Goal: Task Accomplishment & Management: Manage account settings

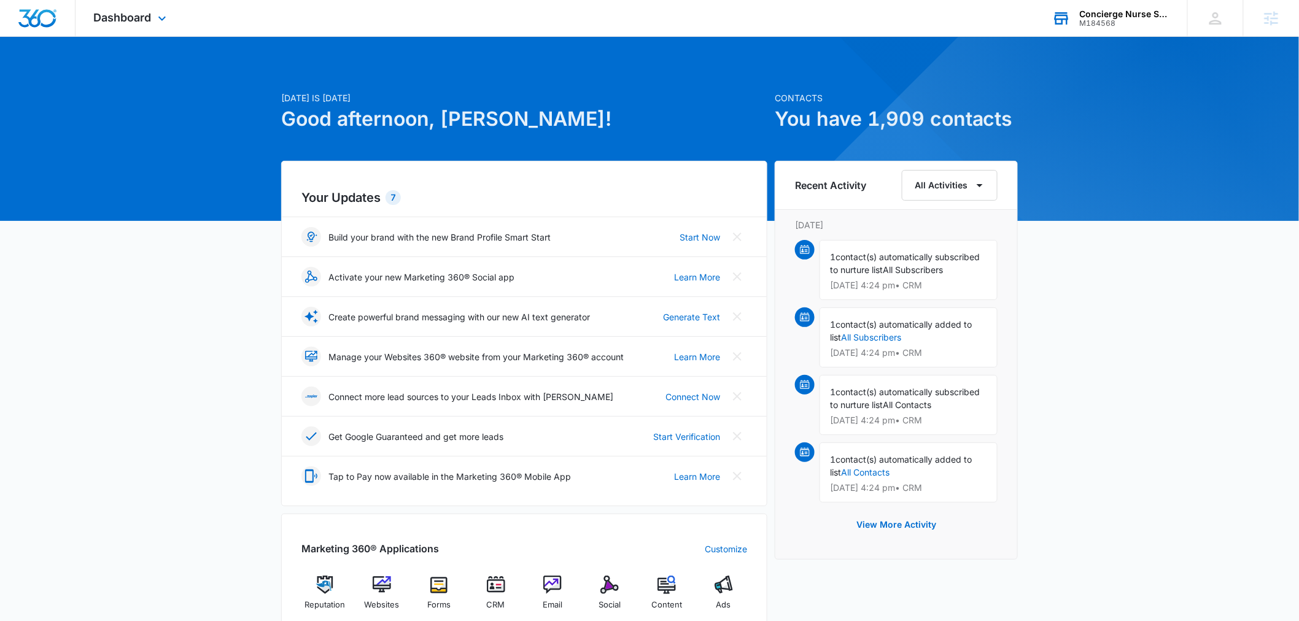
click at [1110, 22] on div "M184568" at bounding box center [1124, 23] width 90 height 9
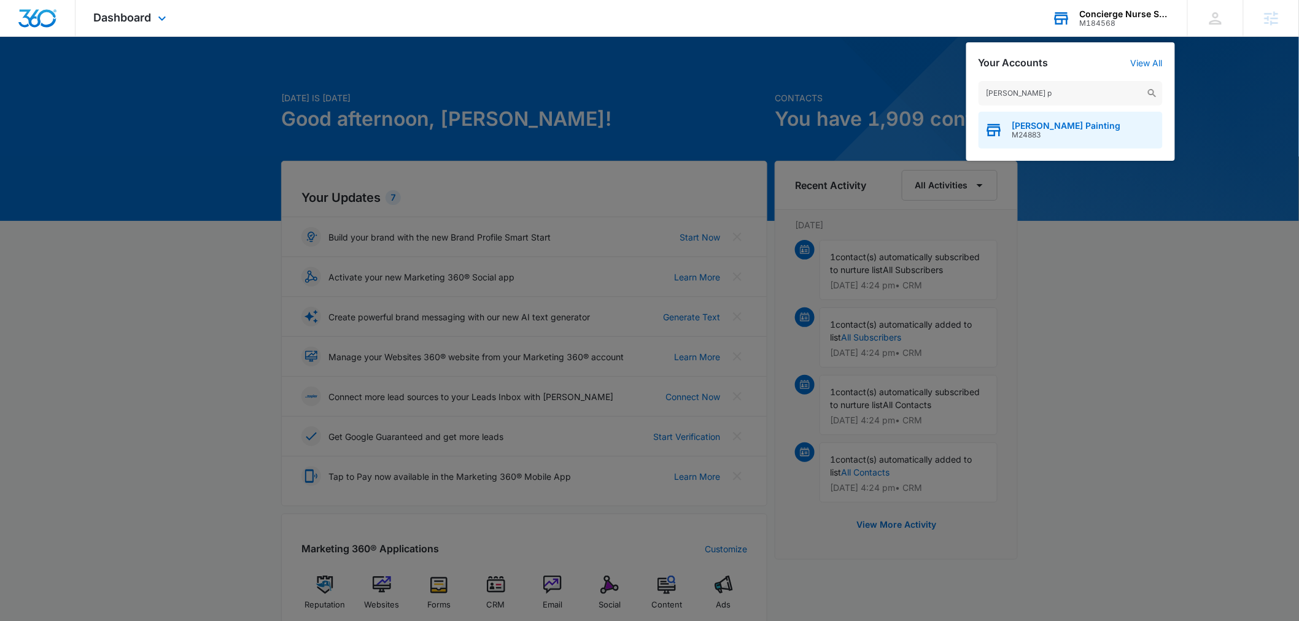
type input "[PERSON_NAME] p"
click at [1029, 123] on span "[PERSON_NAME] Painting" at bounding box center [1066, 126] width 109 height 10
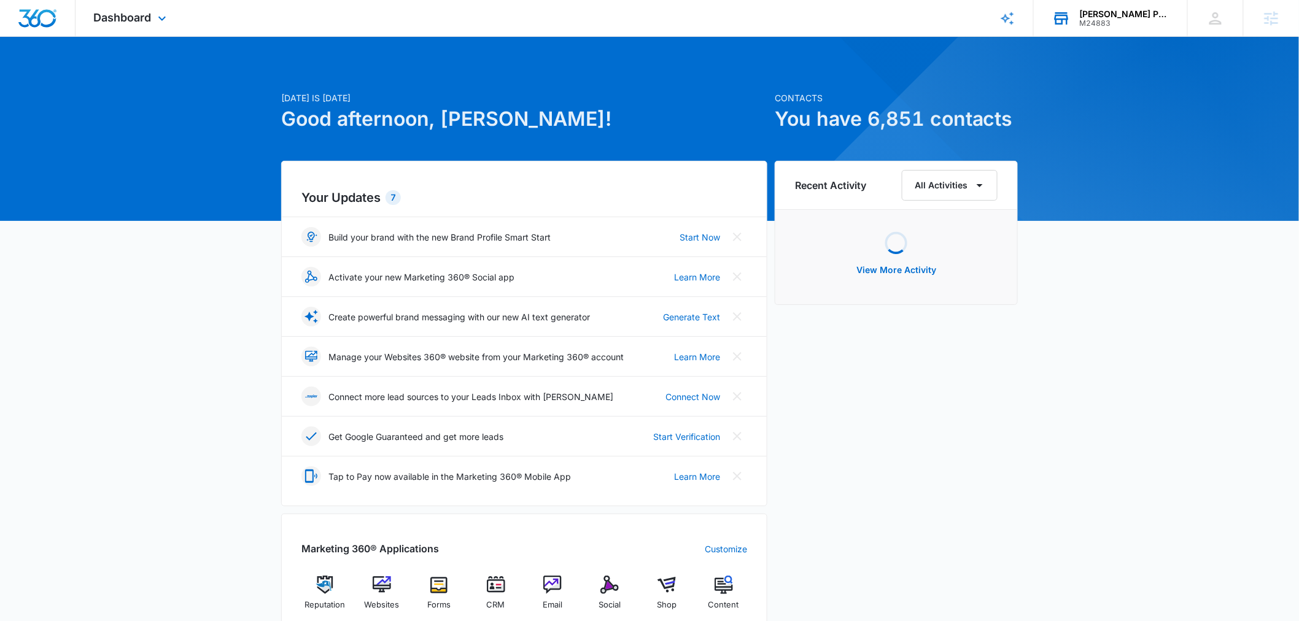
scroll to position [182, 0]
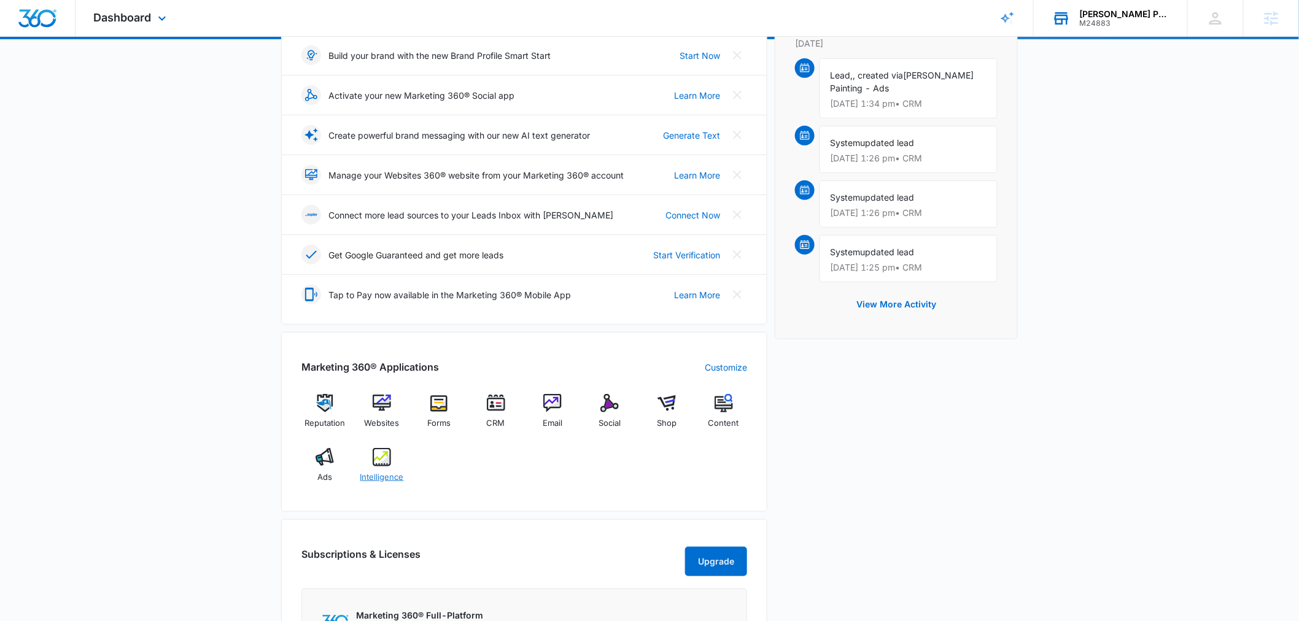
click at [391, 481] on span "Intelligence" at bounding box center [382, 477] width 44 height 12
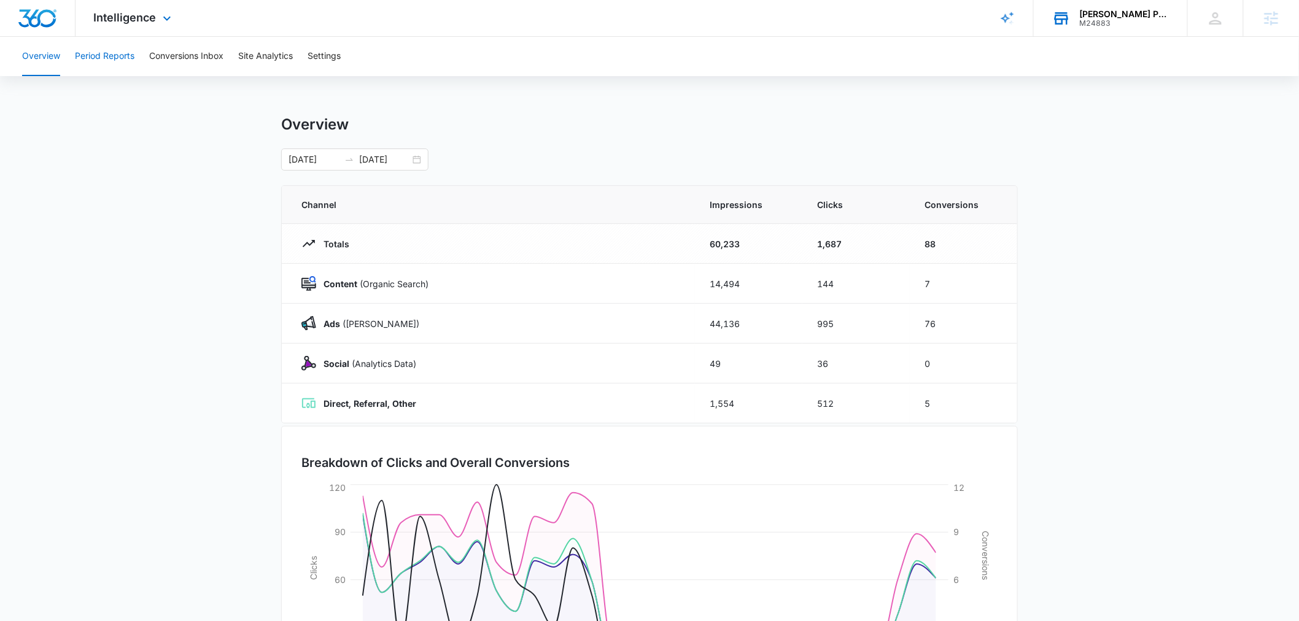
click at [81, 56] on button "Period Reports" at bounding box center [105, 56] width 60 height 39
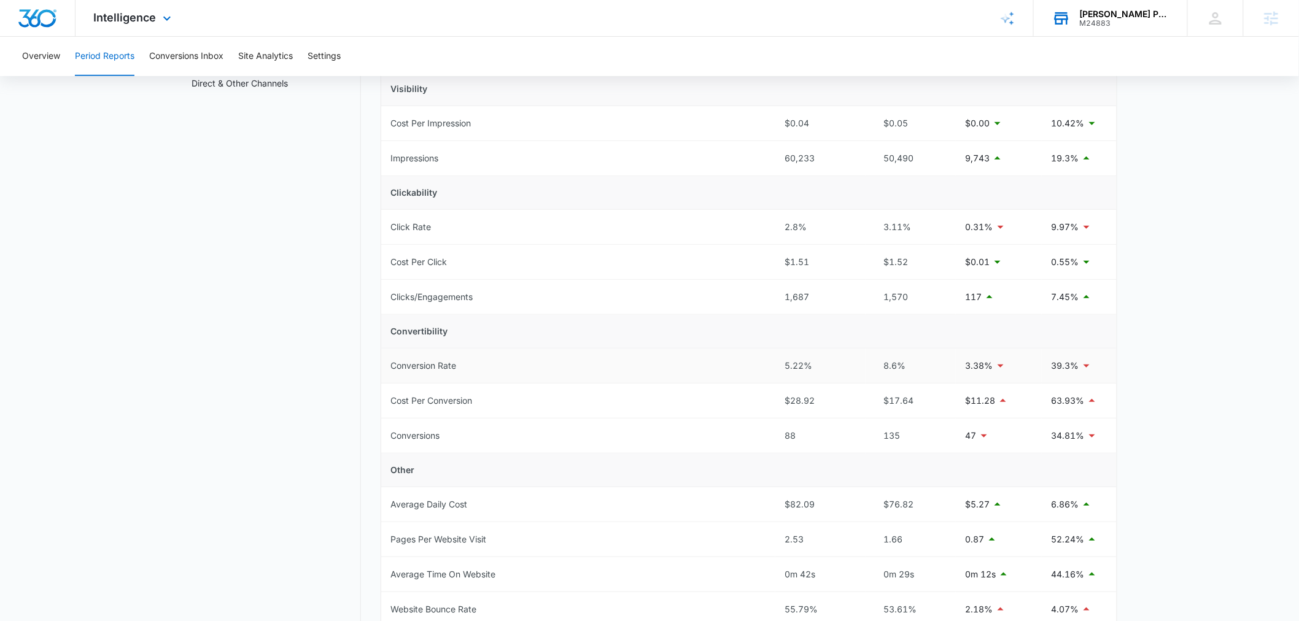
scroll to position [182, 0]
click at [199, 48] on button "Conversions Inbox" at bounding box center [186, 56] width 74 height 39
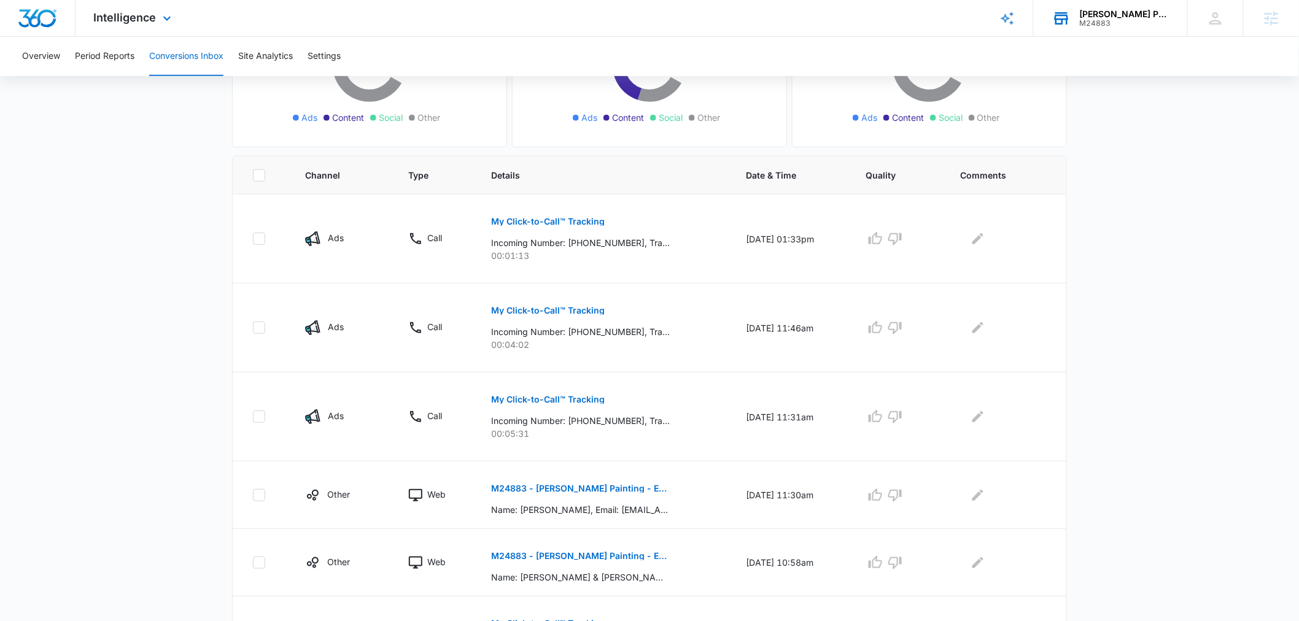
scroll to position [272, 0]
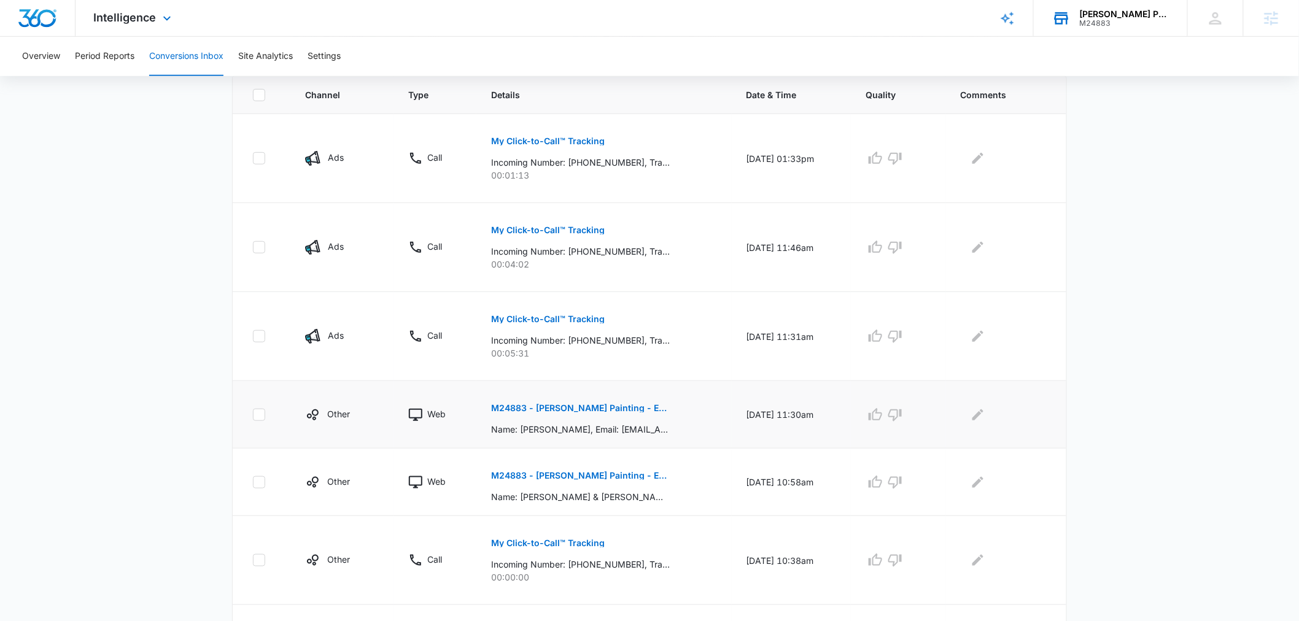
click at [581, 409] on p "M24883 - [PERSON_NAME] Painting - Estimate Rocket - New Client" at bounding box center [580, 408] width 179 height 9
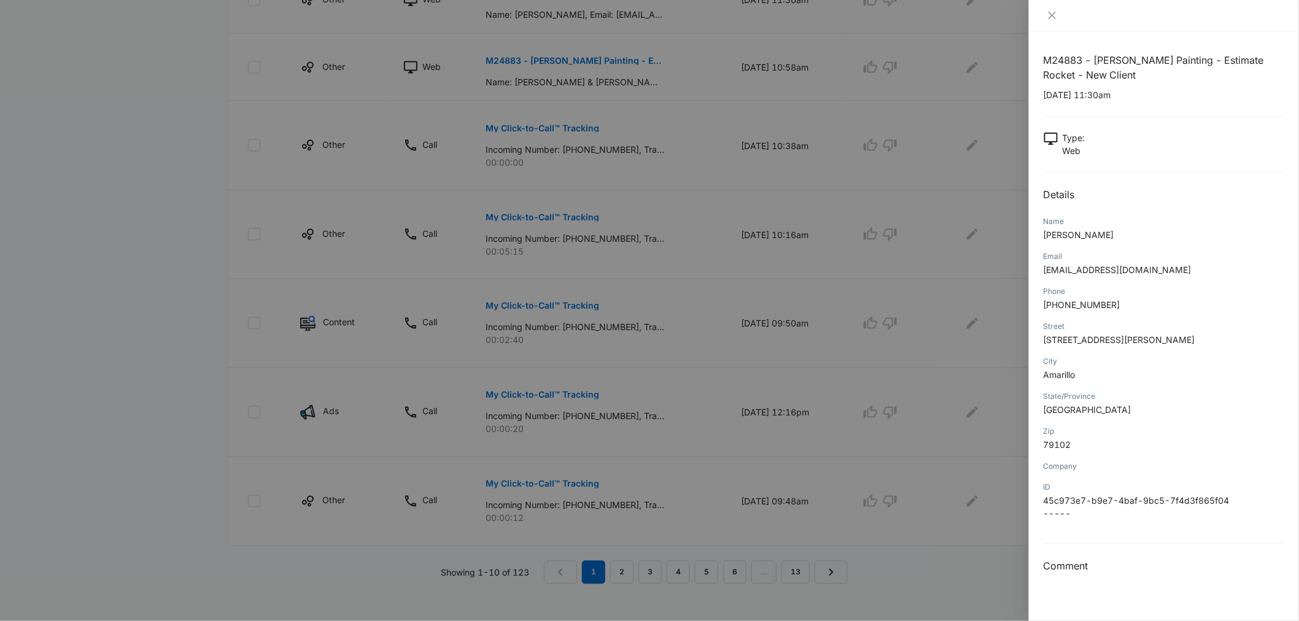
scroll to position [243, 0]
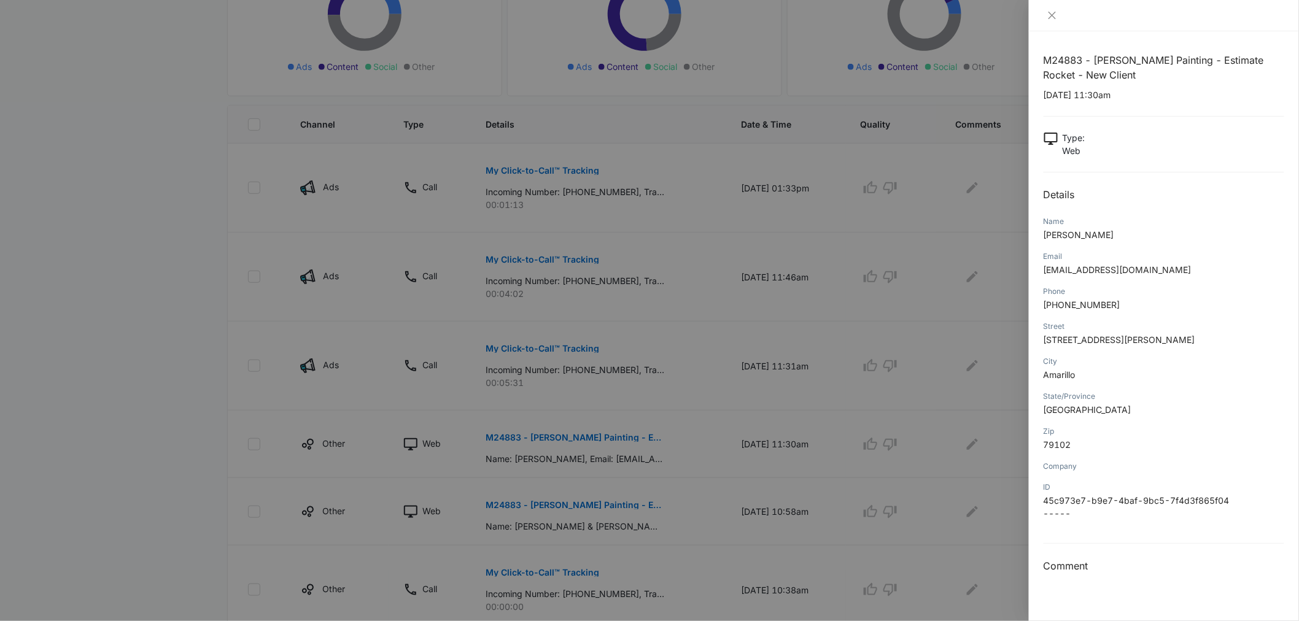
click at [1246, 139] on div "Type : Web" at bounding box center [1163, 144] width 241 height 26
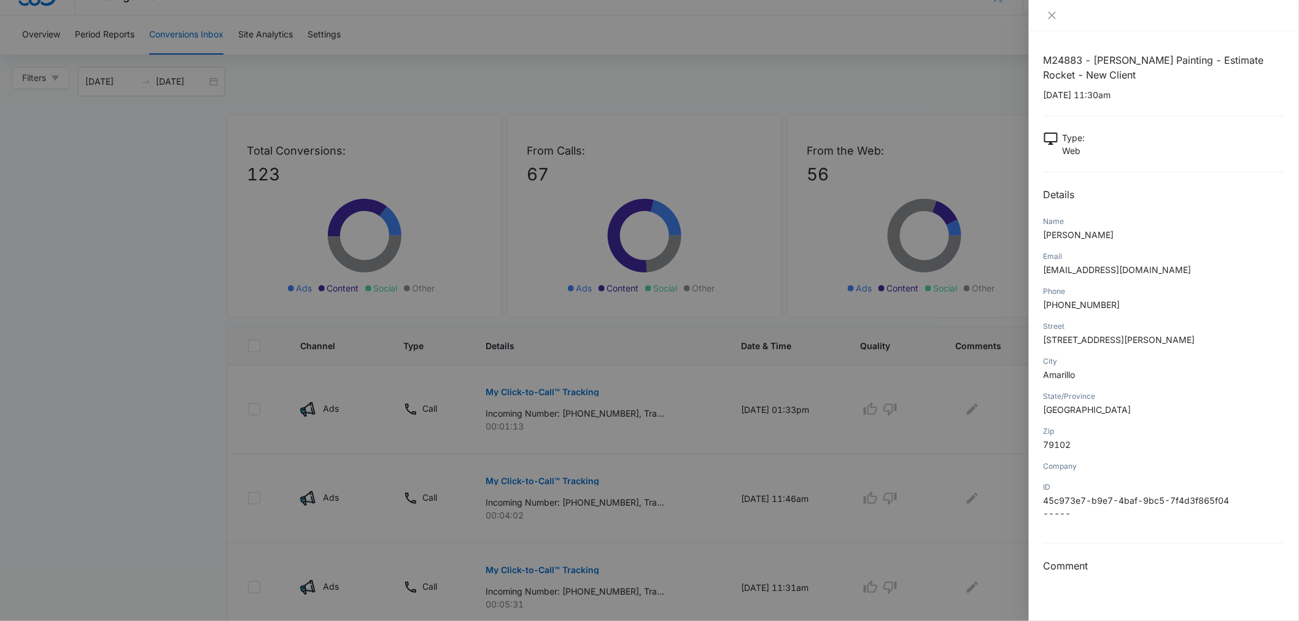
scroll to position [0, 0]
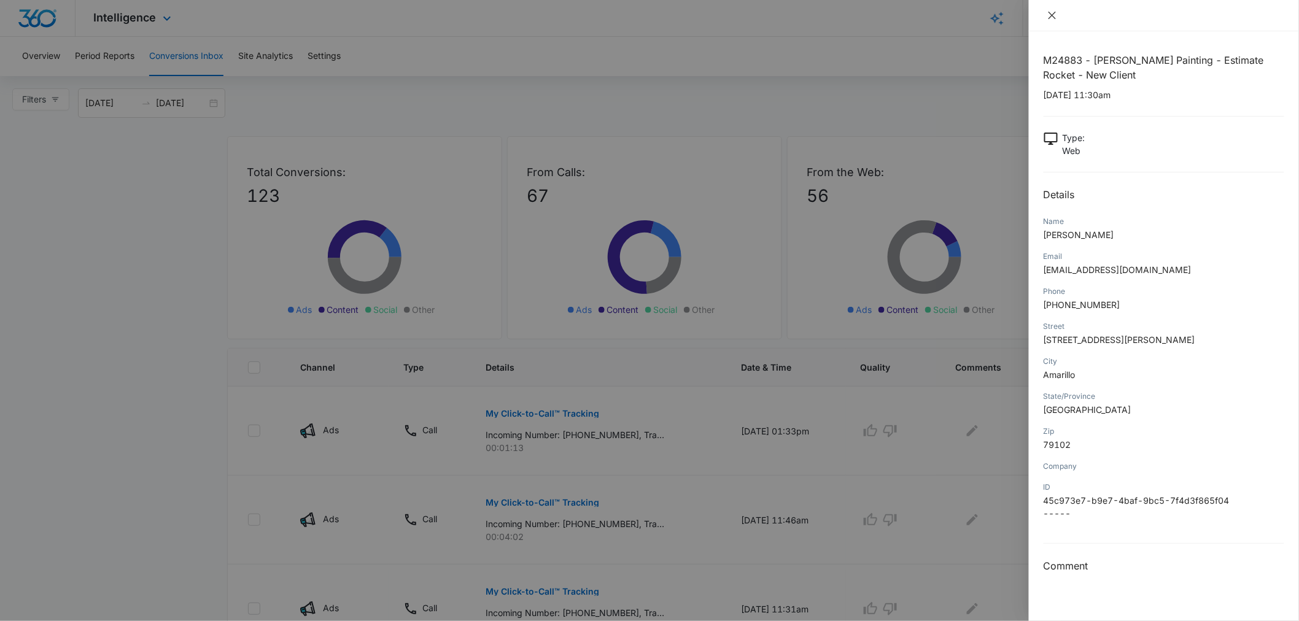
click at [1052, 14] on icon "close" at bounding box center [1052, 15] width 10 height 10
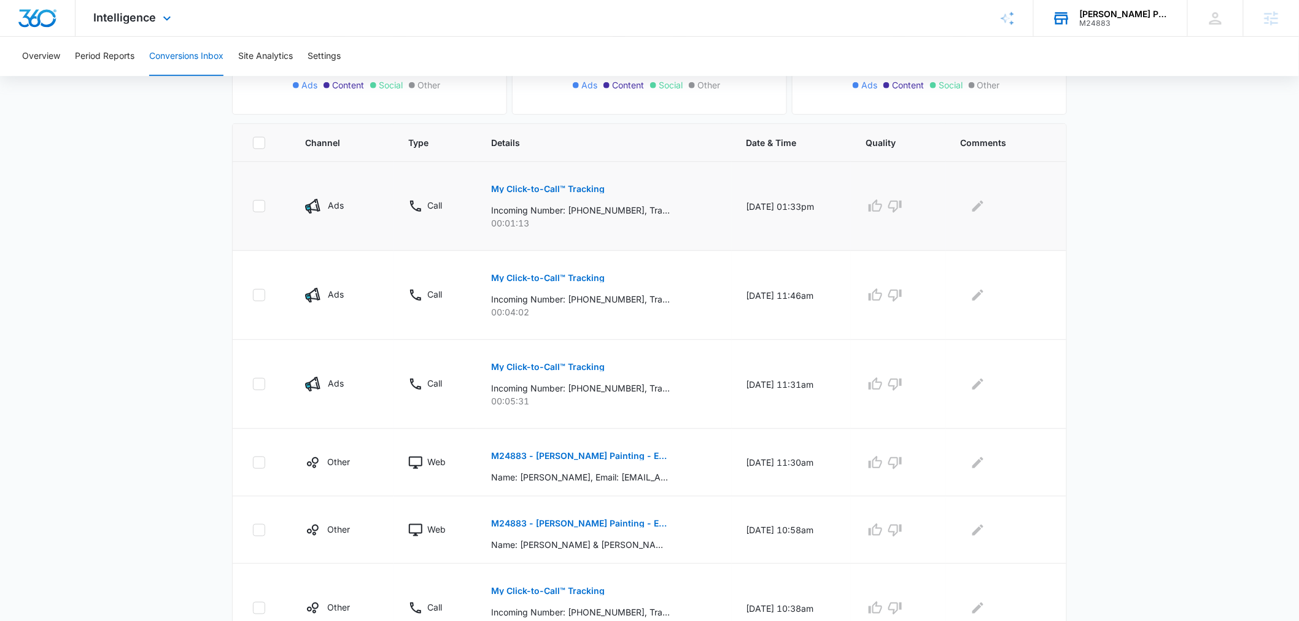
scroll to position [363, 0]
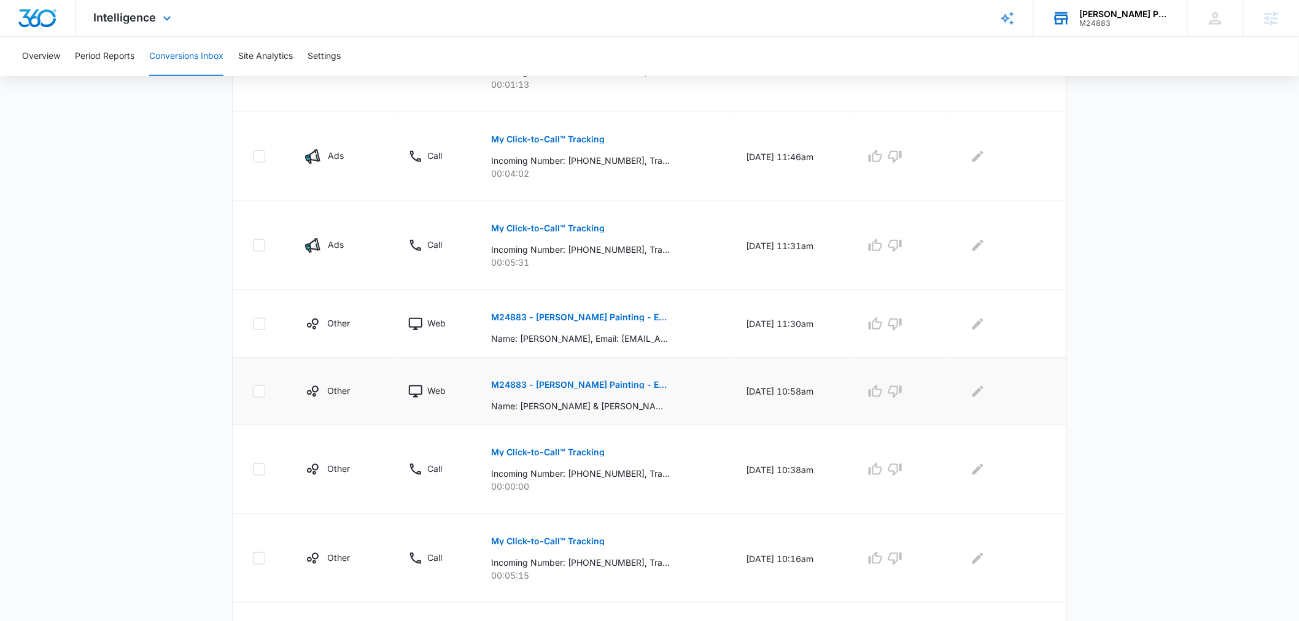
click at [555, 399] on button "M24883 - [PERSON_NAME] Painting - Estimate Rocket - New Client" at bounding box center [580, 384] width 179 height 29
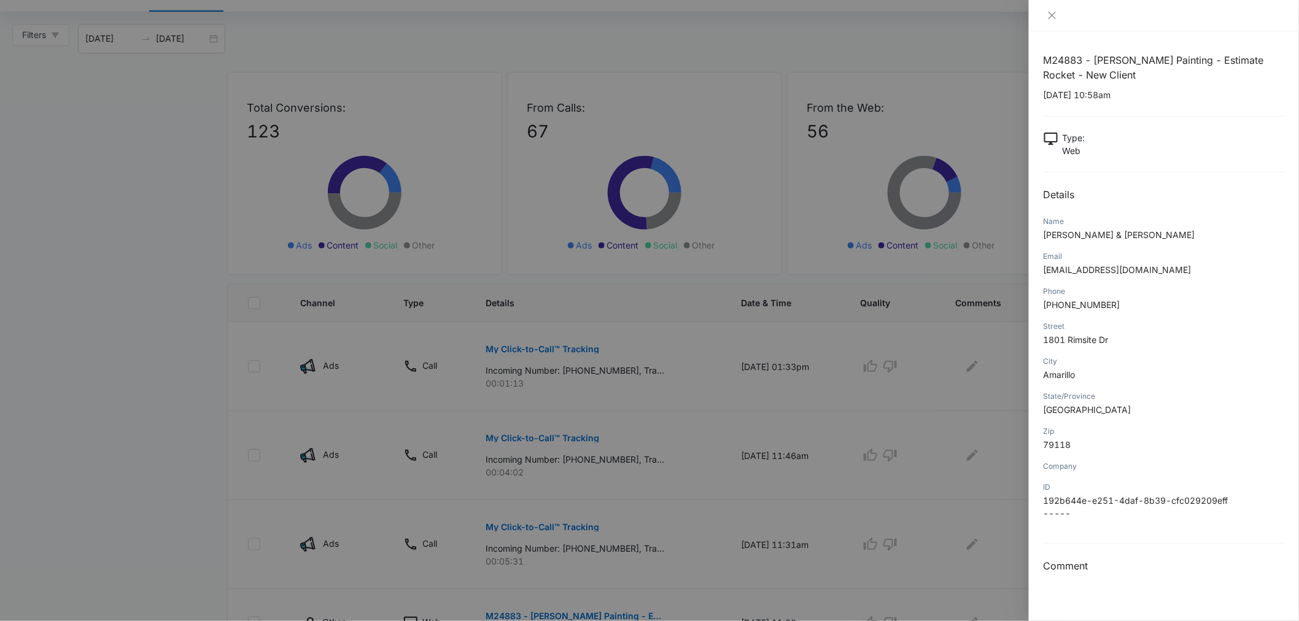
scroll to position [62, 0]
click at [1059, 9] on div at bounding box center [1164, 15] width 270 height 31
click at [1051, 15] on icon "close" at bounding box center [1051, 15] width 7 height 7
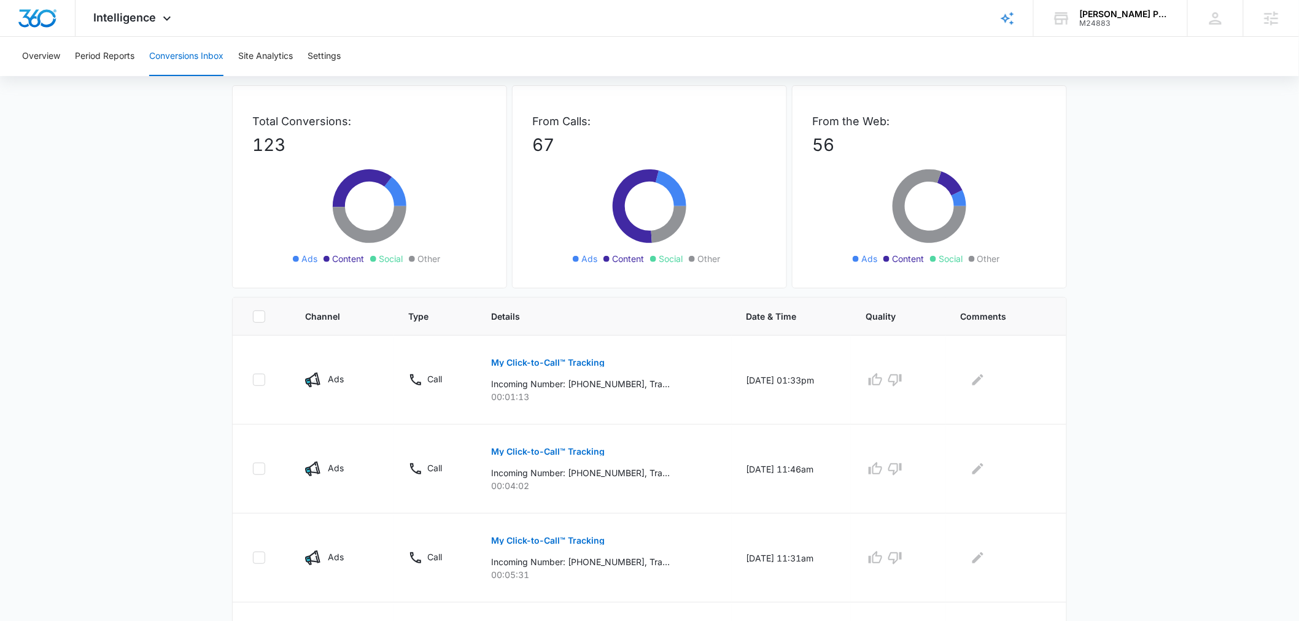
scroll to position [0, 0]
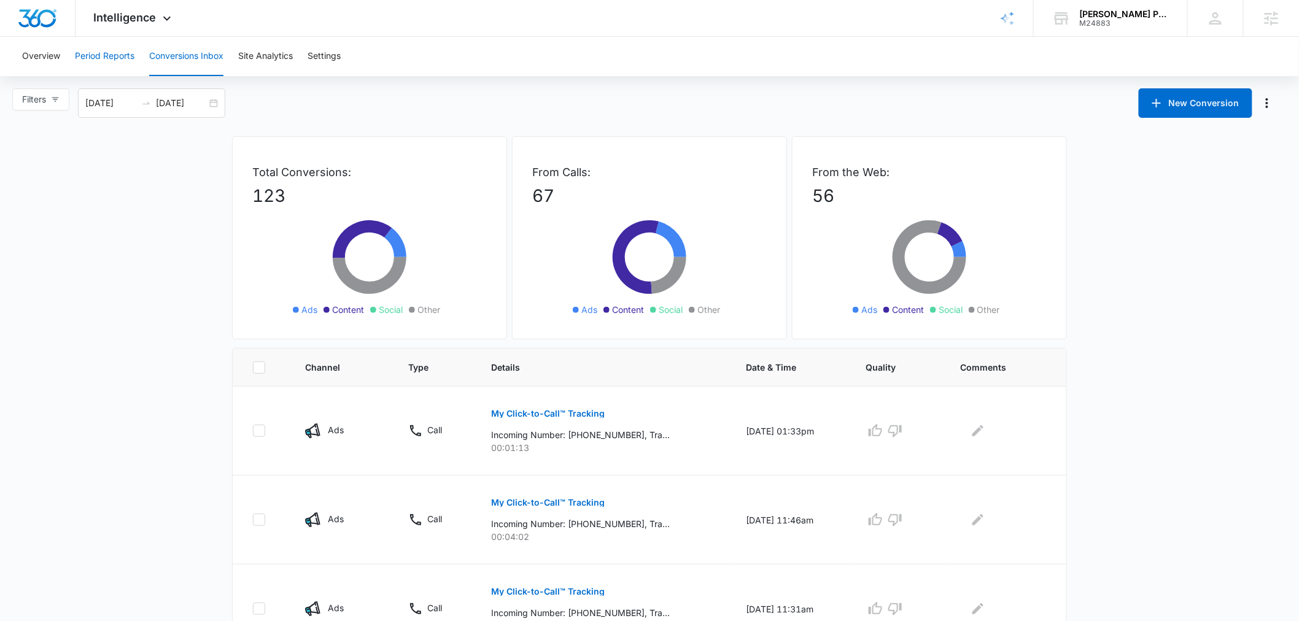
click at [99, 56] on button "Period Reports" at bounding box center [105, 56] width 60 height 39
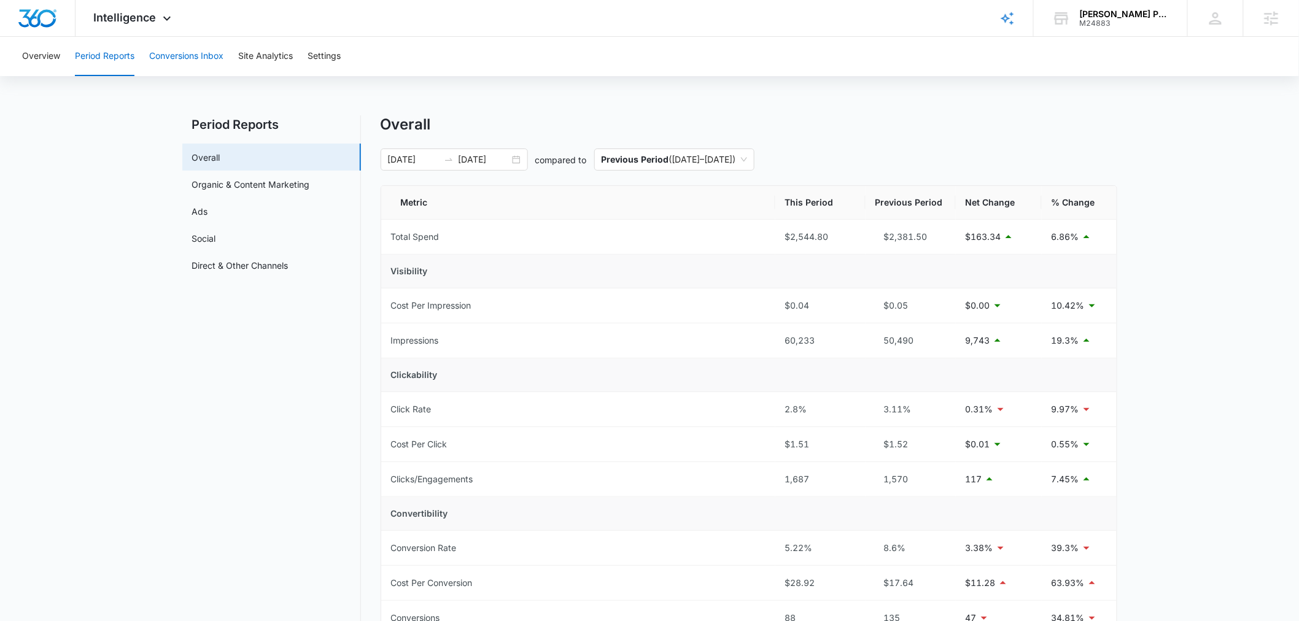
click at [176, 59] on button "Conversions Inbox" at bounding box center [186, 56] width 74 height 39
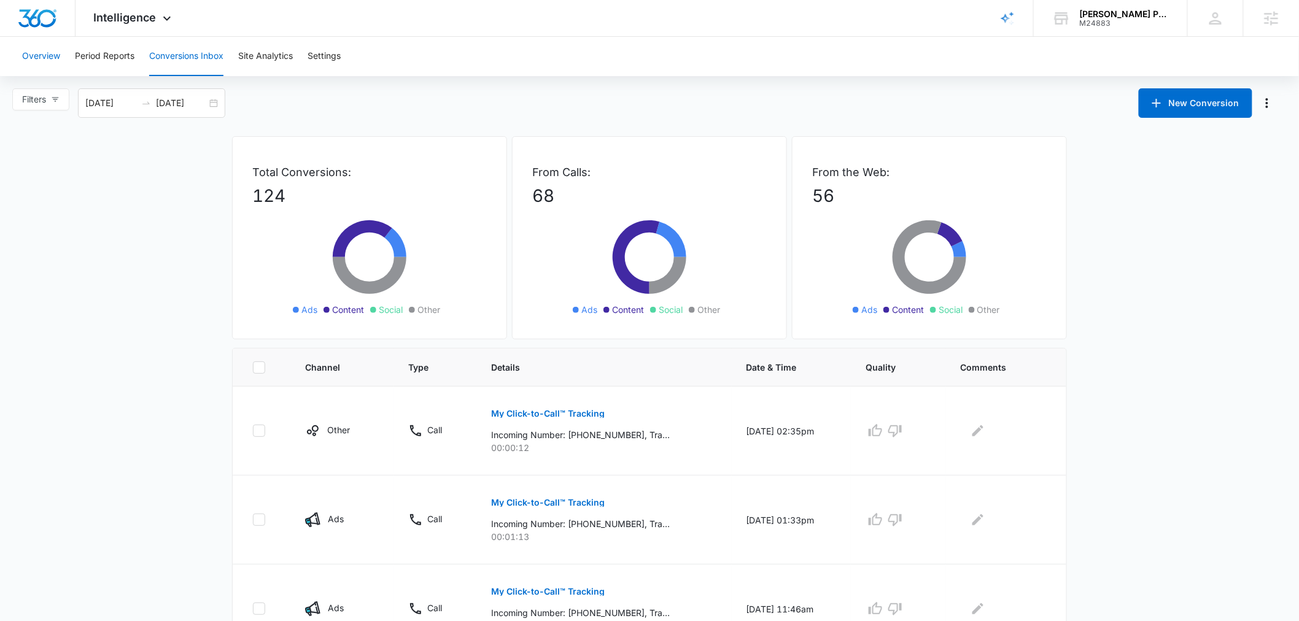
click at [52, 56] on button "Overview" at bounding box center [41, 56] width 38 height 39
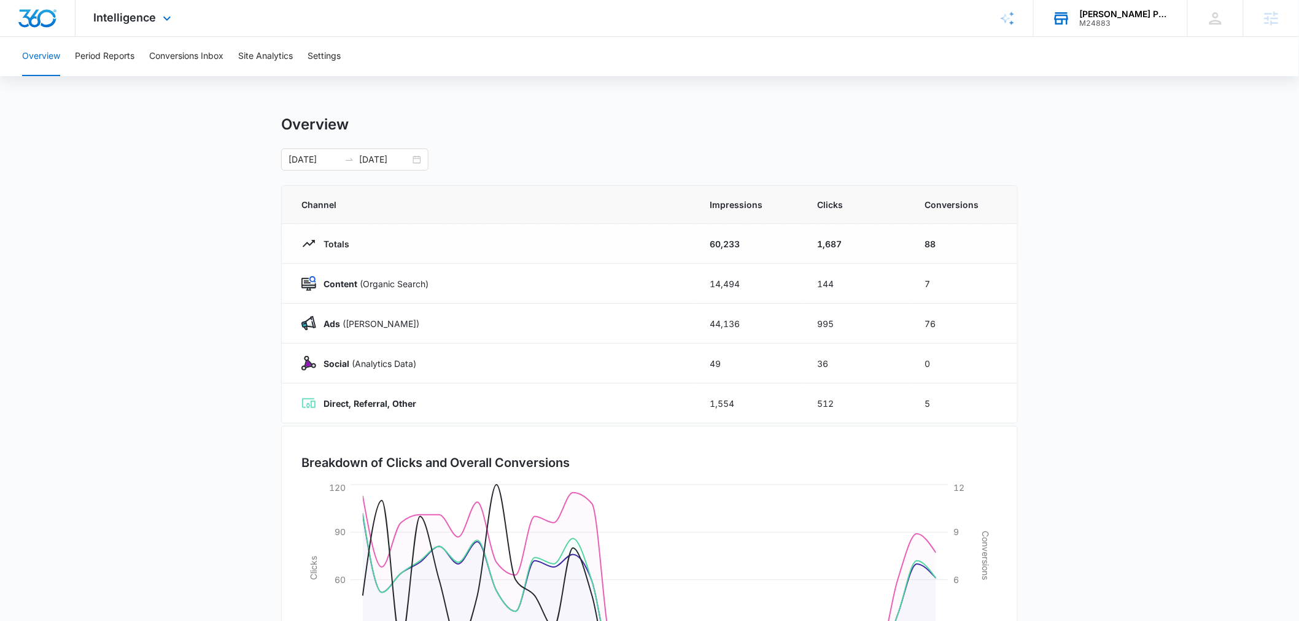
click at [1130, 17] on div "[PERSON_NAME] Painting" at bounding box center [1124, 14] width 90 height 10
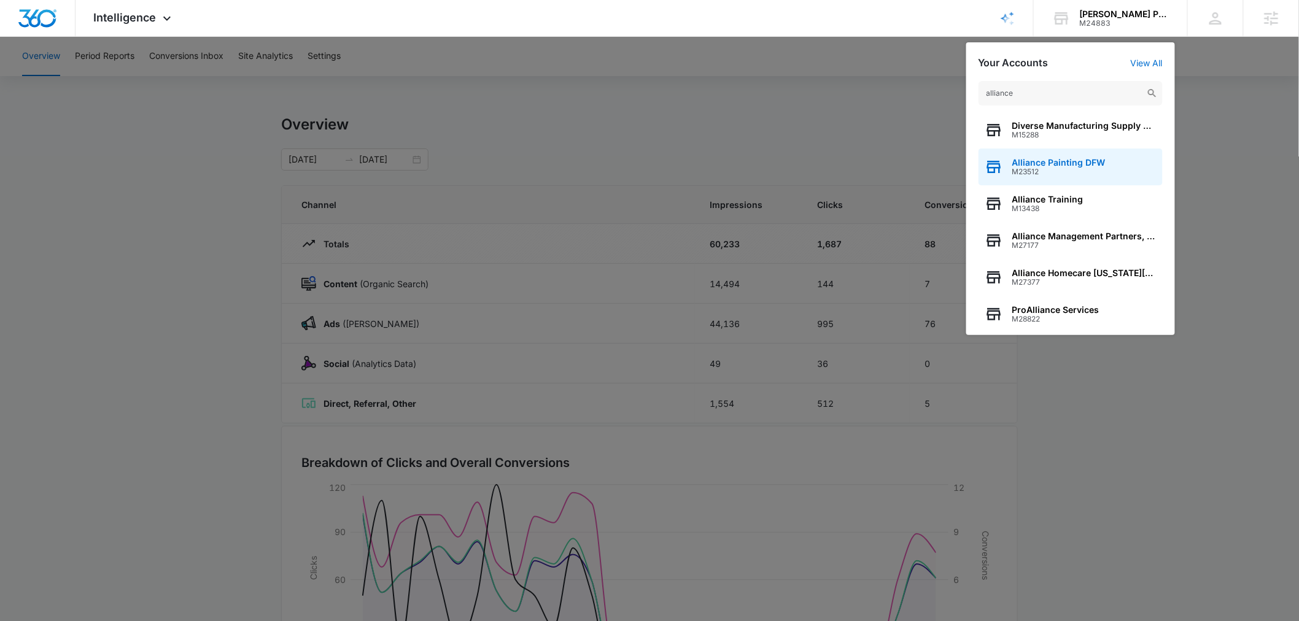
type input "alliance"
click at [1054, 168] on span "M23512" at bounding box center [1058, 172] width 93 height 9
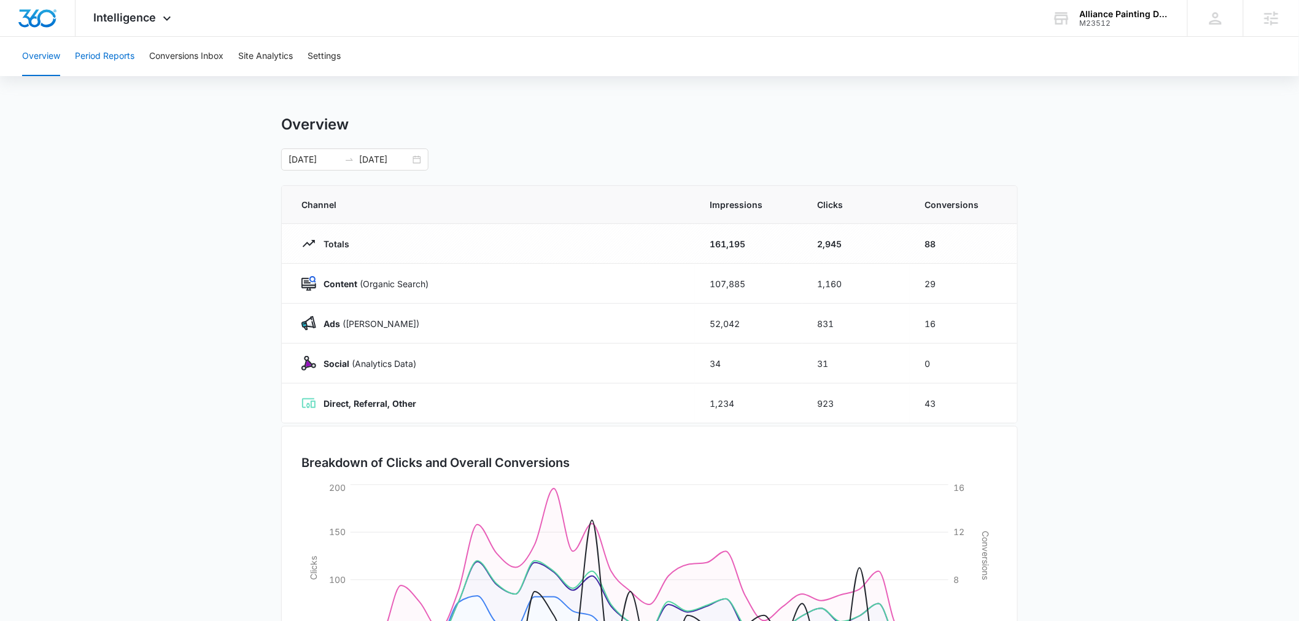
click at [99, 56] on button "Period Reports" at bounding box center [105, 56] width 60 height 39
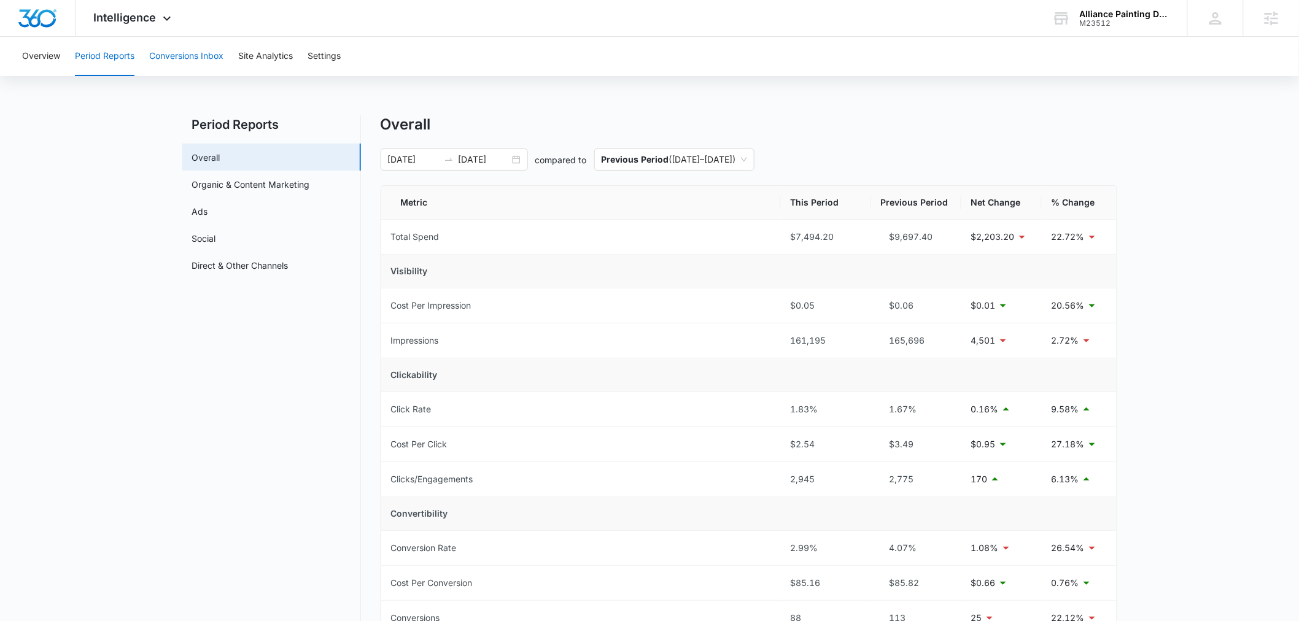
click at [179, 58] on button "Conversions Inbox" at bounding box center [186, 56] width 74 height 39
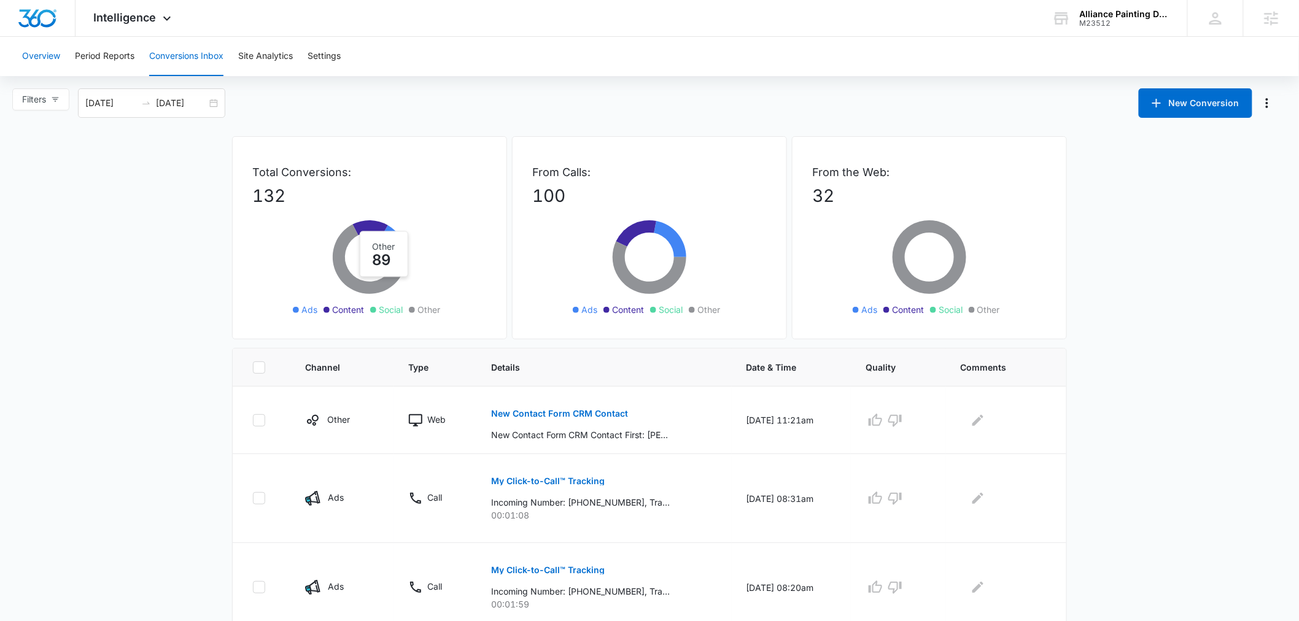
click at [28, 52] on button "Overview" at bounding box center [41, 56] width 38 height 39
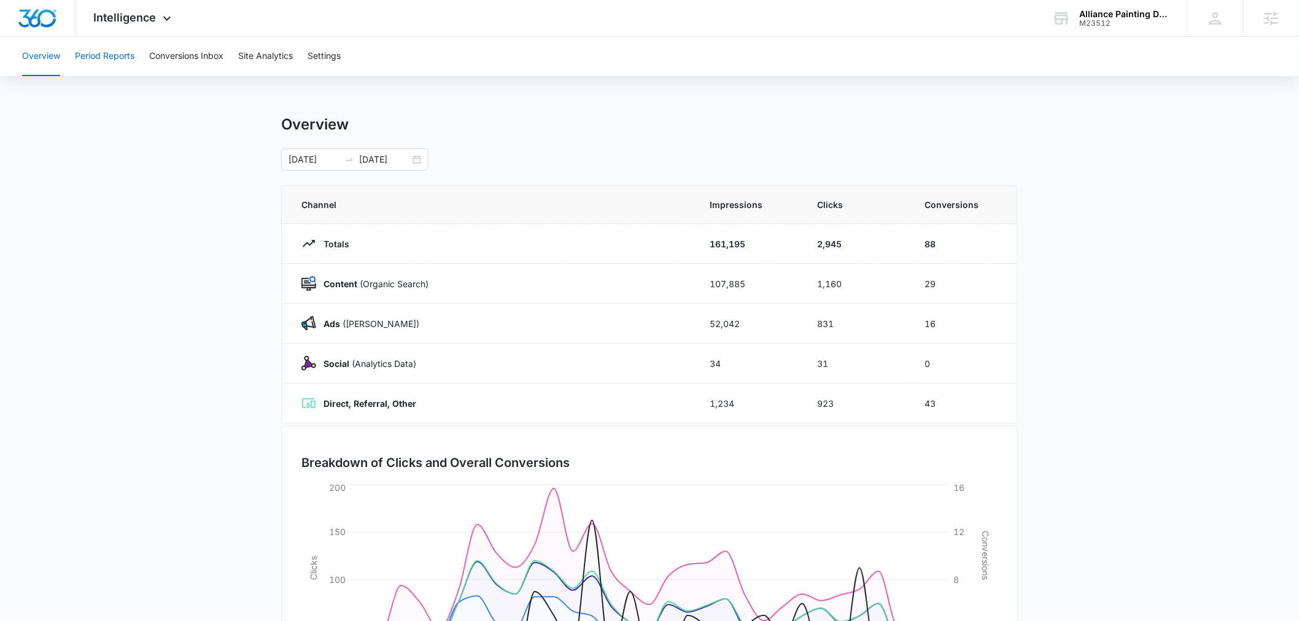
click at [103, 55] on button "Period Reports" at bounding box center [105, 56] width 60 height 39
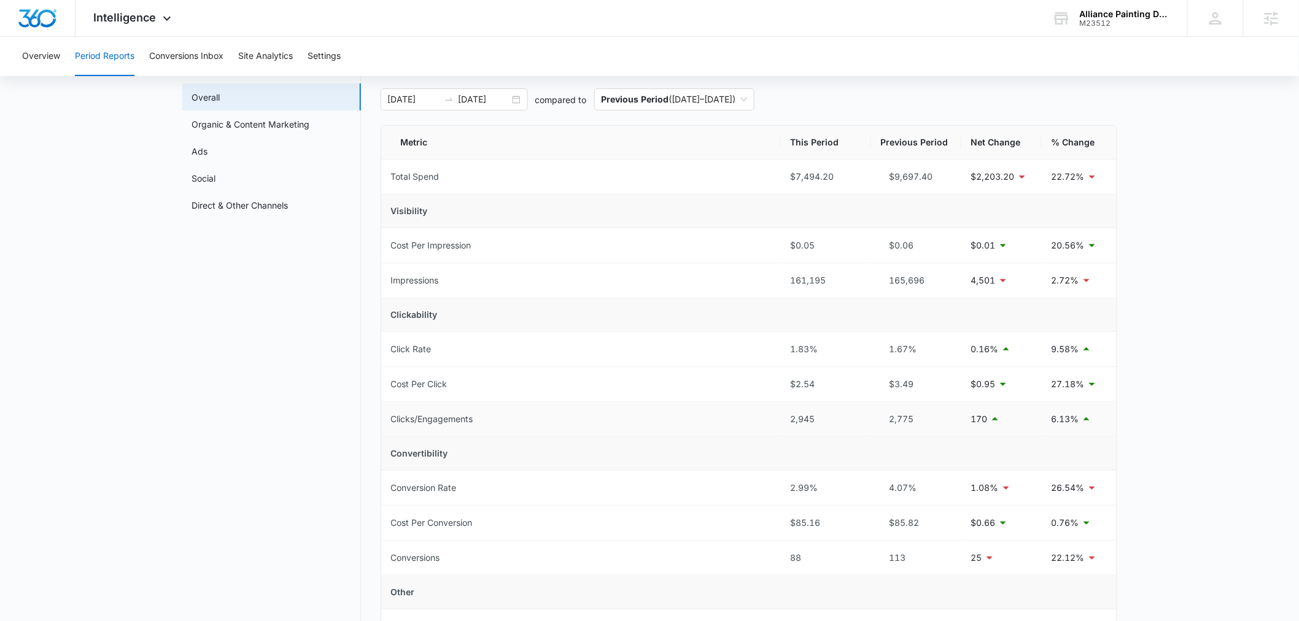
scroll to position [90, 0]
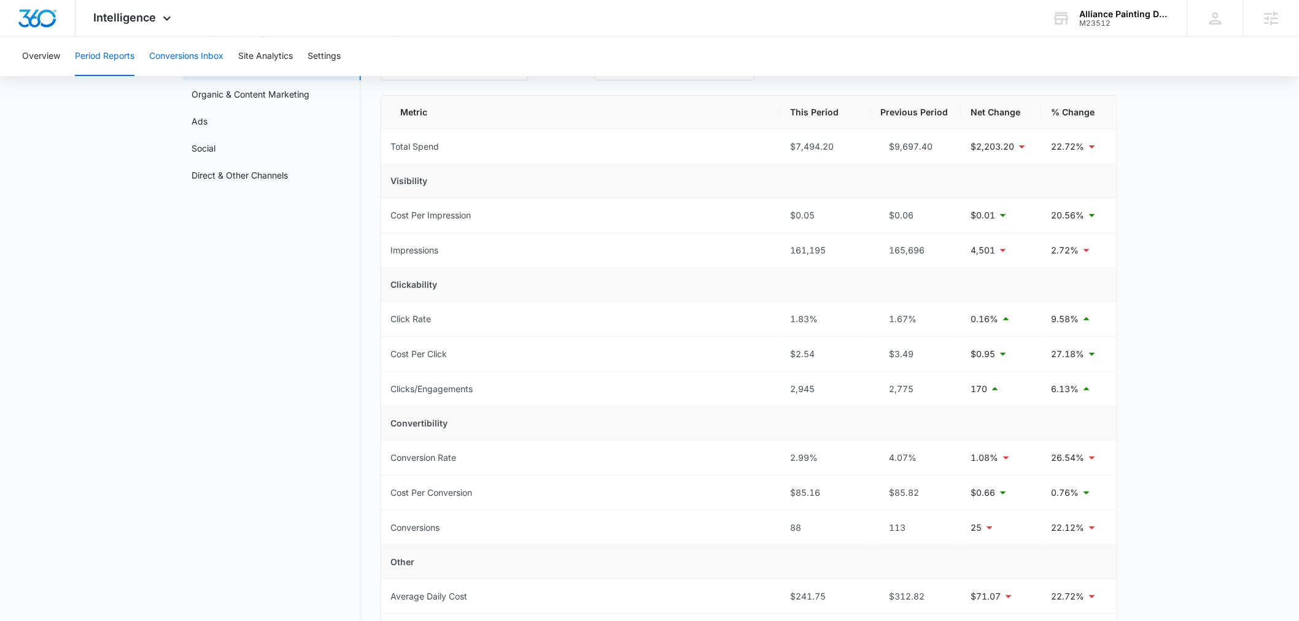
click at [173, 56] on button "Conversions Inbox" at bounding box center [186, 56] width 74 height 39
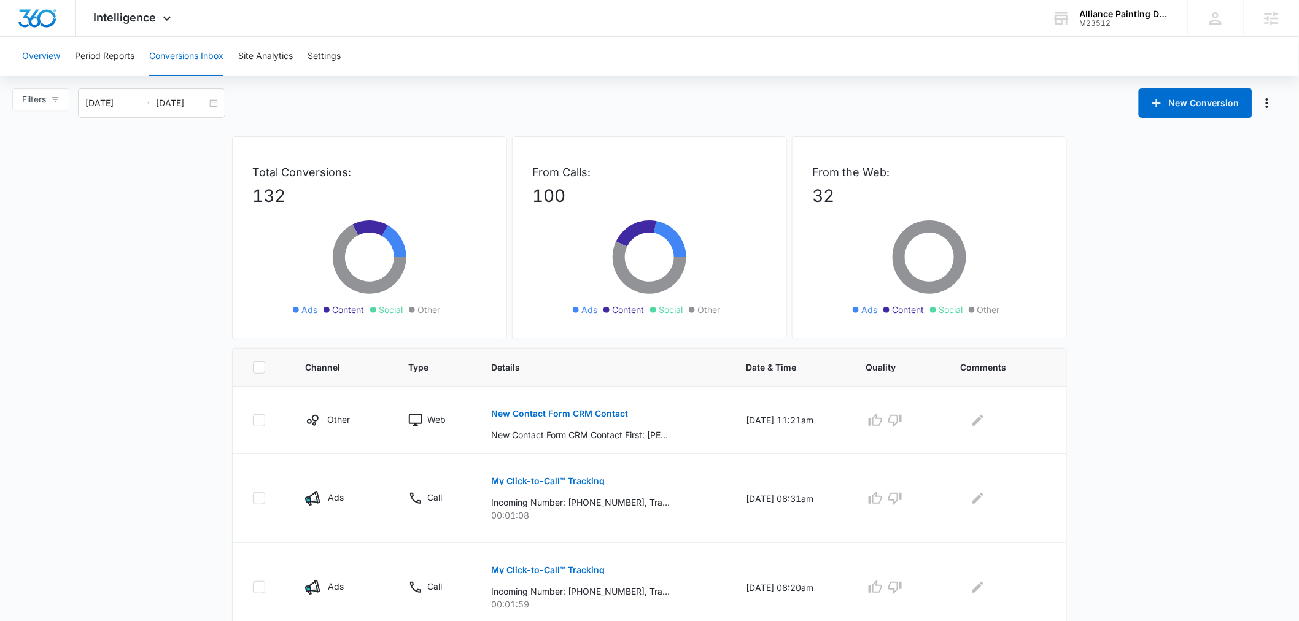
click at [32, 55] on button "Overview" at bounding box center [41, 56] width 38 height 39
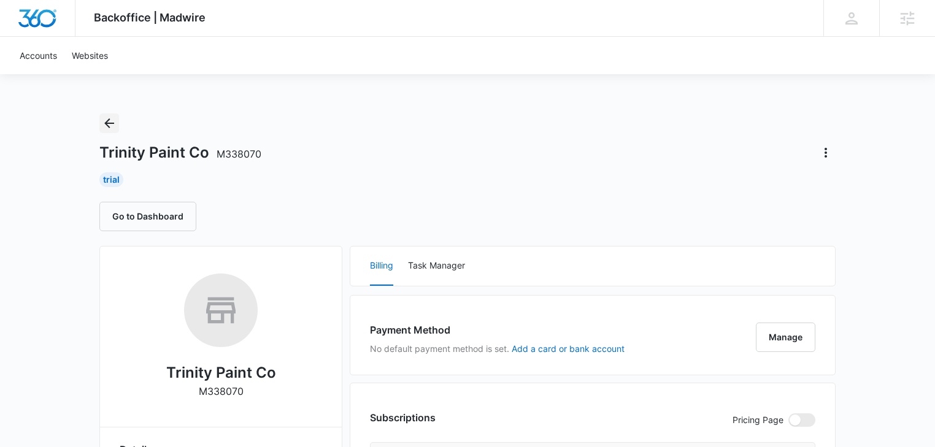
click at [111, 125] on icon "Back" at bounding box center [109, 123] width 15 height 15
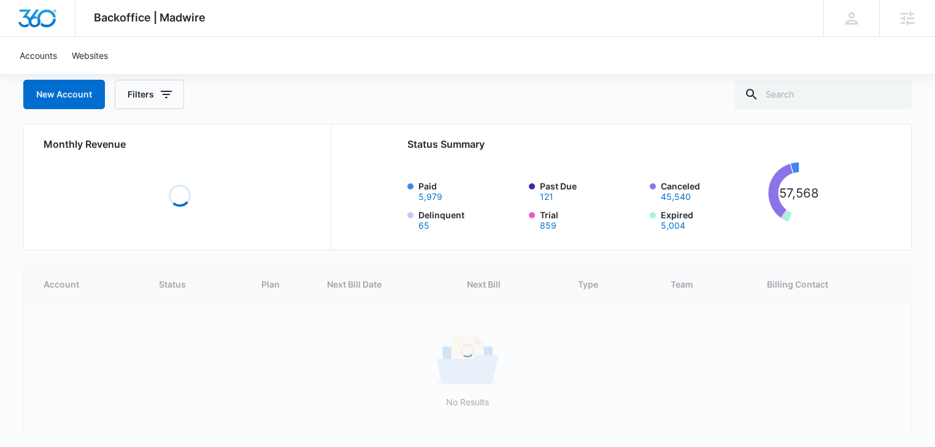
scroll to position [115, 0]
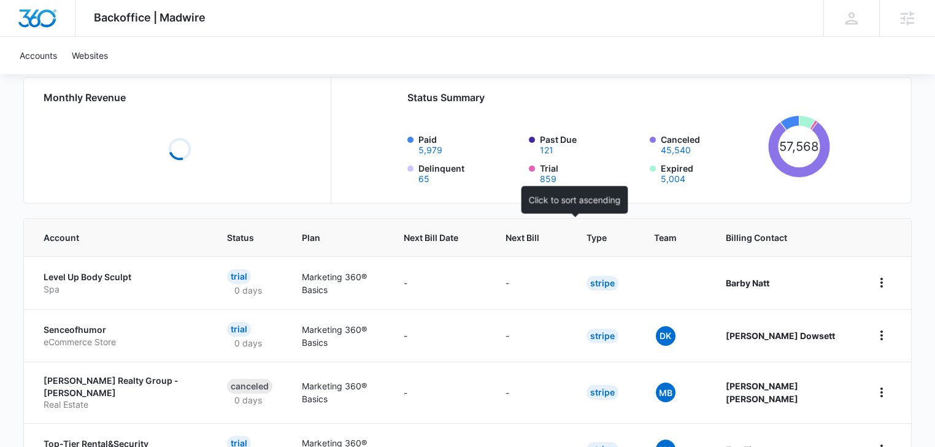
click at [539, 237] on span "Next Bill" at bounding box center [523, 237] width 34 height 13
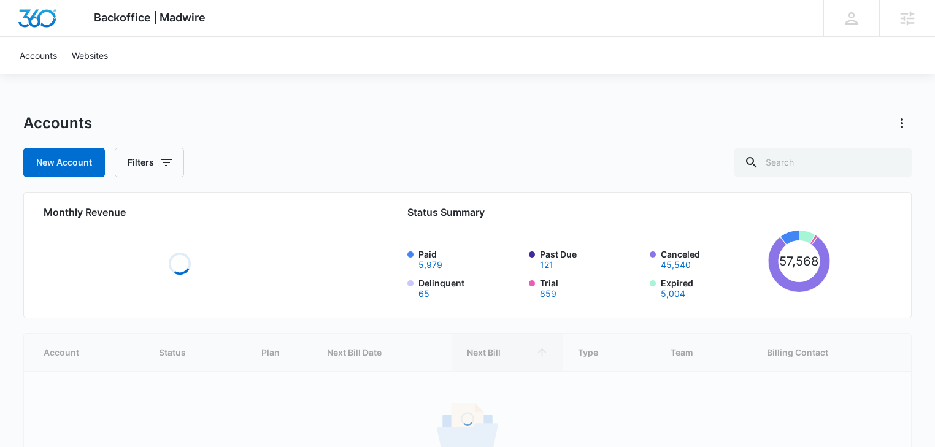
scroll to position [115, 0]
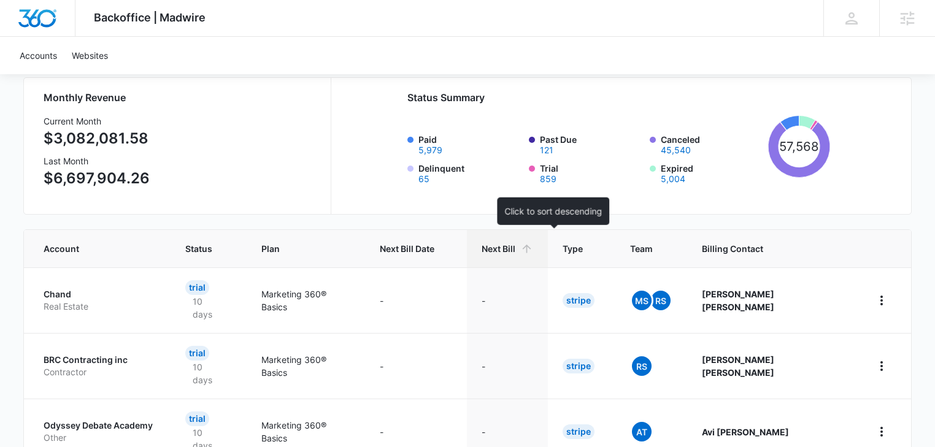
click at [515, 249] on span "Next Bill" at bounding box center [499, 248] width 34 height 13
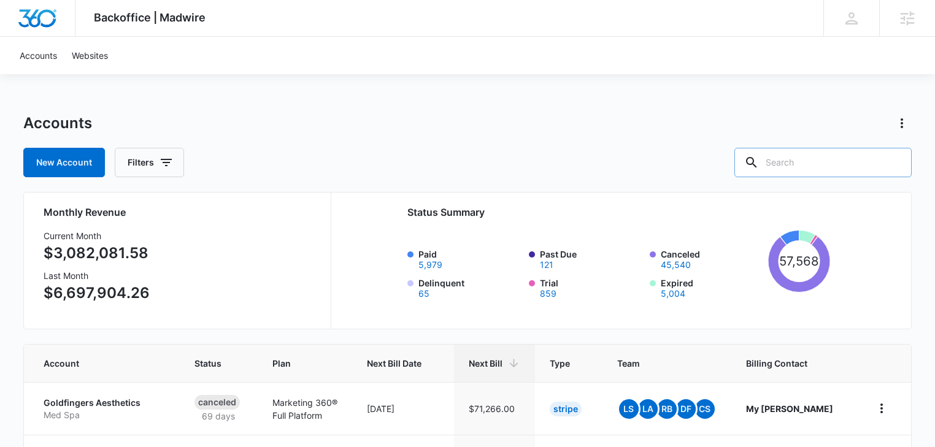
click at [806, 152] on input "text" at bounding box center [823, 162] width 177 height 29
type input "paint"
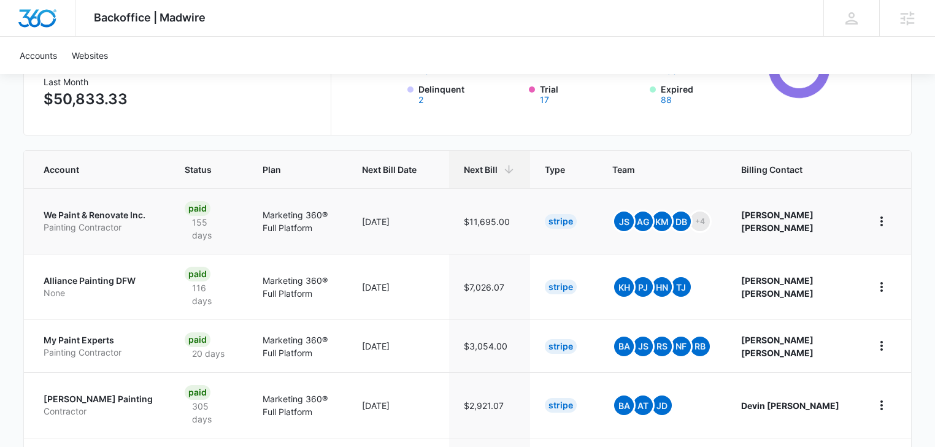
scroll to position [201, 0]
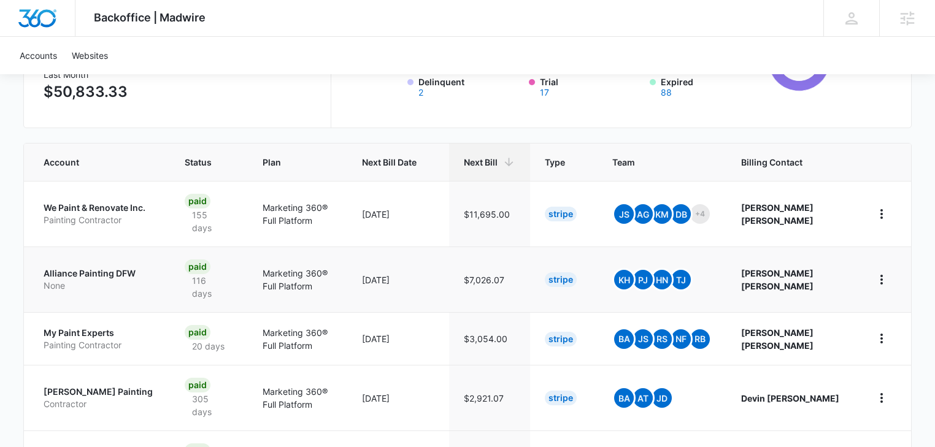
click at [74, 283] on p "None" at bounding box center [100, 286] width 112 height 12
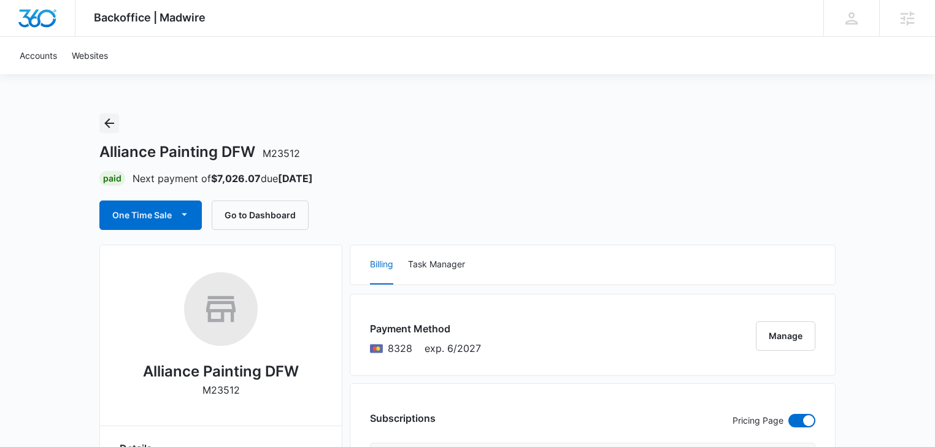
click at [110, 120] on icon "Back" at bounding box center [109, 123] width 15 height 15
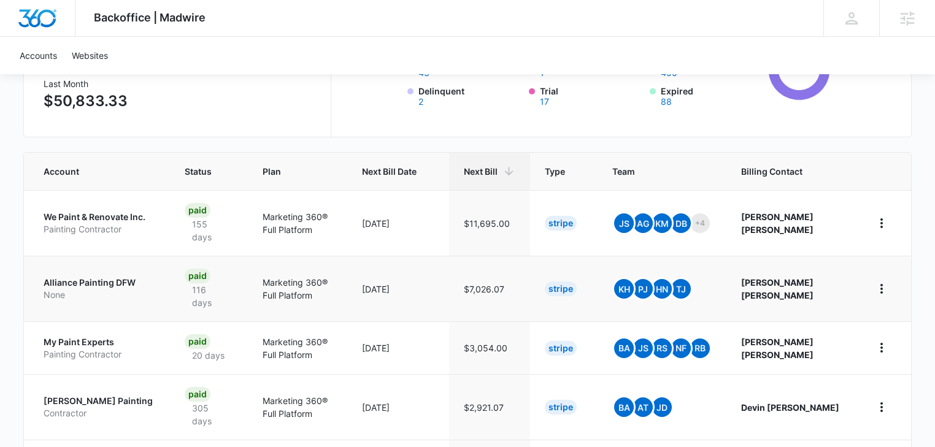
scroll to position [196, 0]
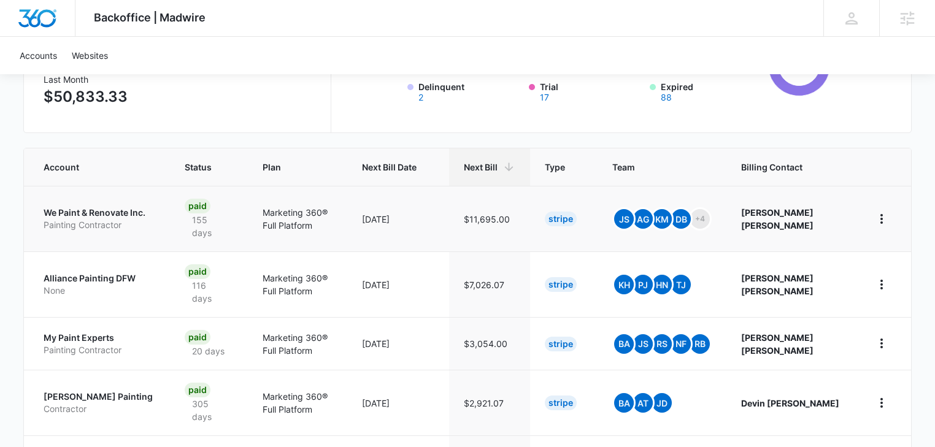
click at [90, 207] on p "We Paint & Renovate Inc." at bounding box center [100, 213] width 112 height 12
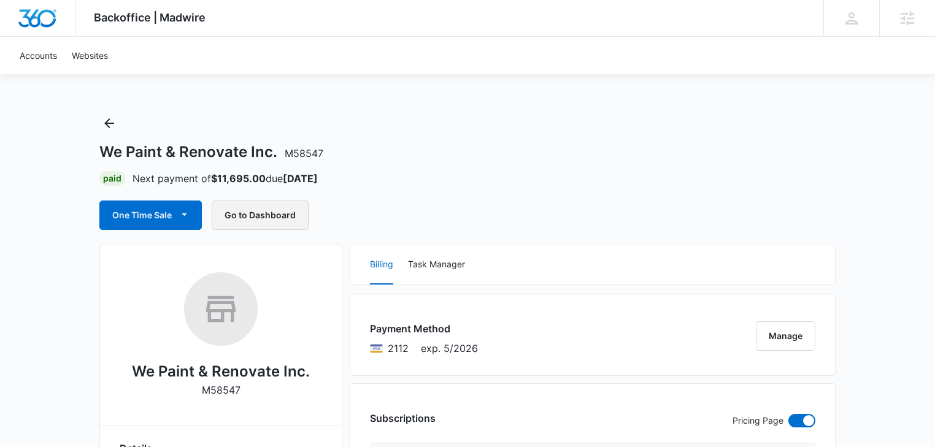
click at [260, 218] on button "Go to Dashboard" at bounding box center [260, 215] width 97 height 29
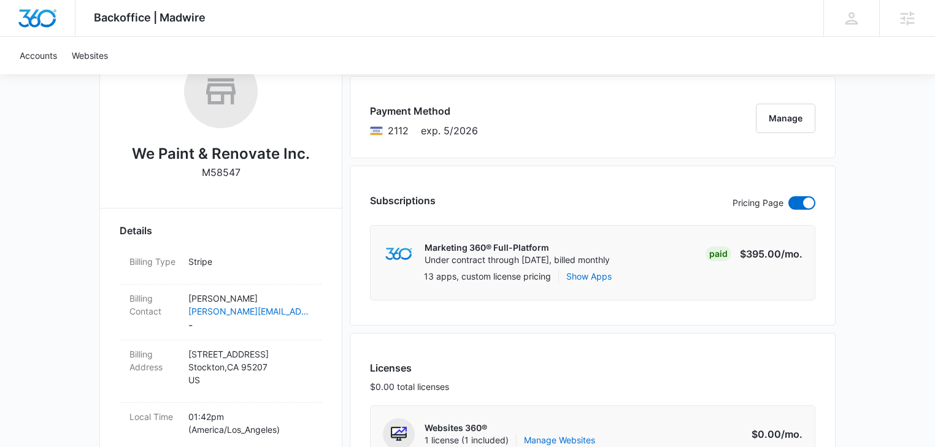
scroll to position [196, 0]
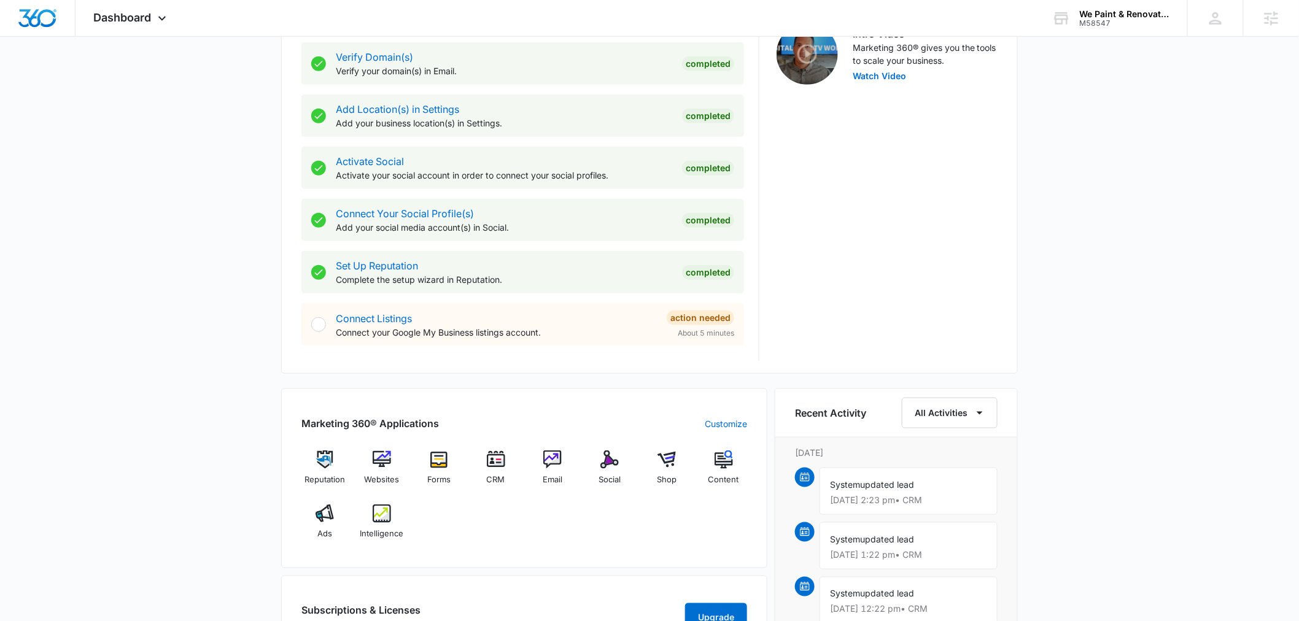
scroll to position [545, 0]
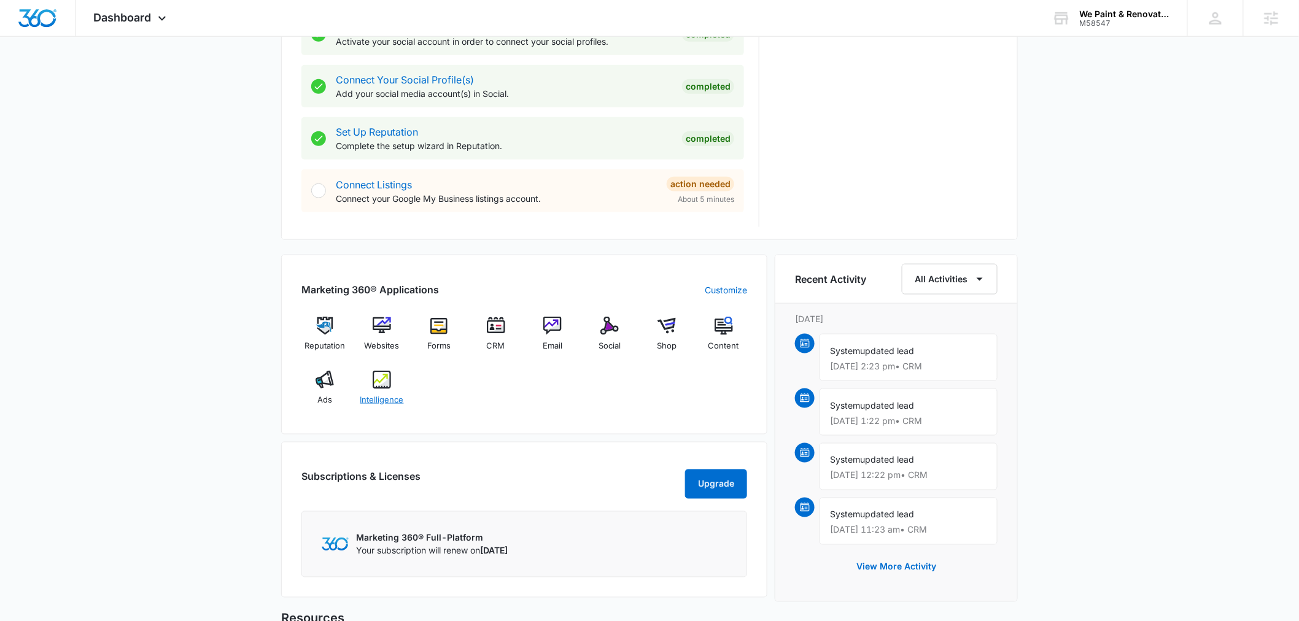
click at [376, 403] on span "Intelligence" at bounding box center [382, 400] width 44 height 12
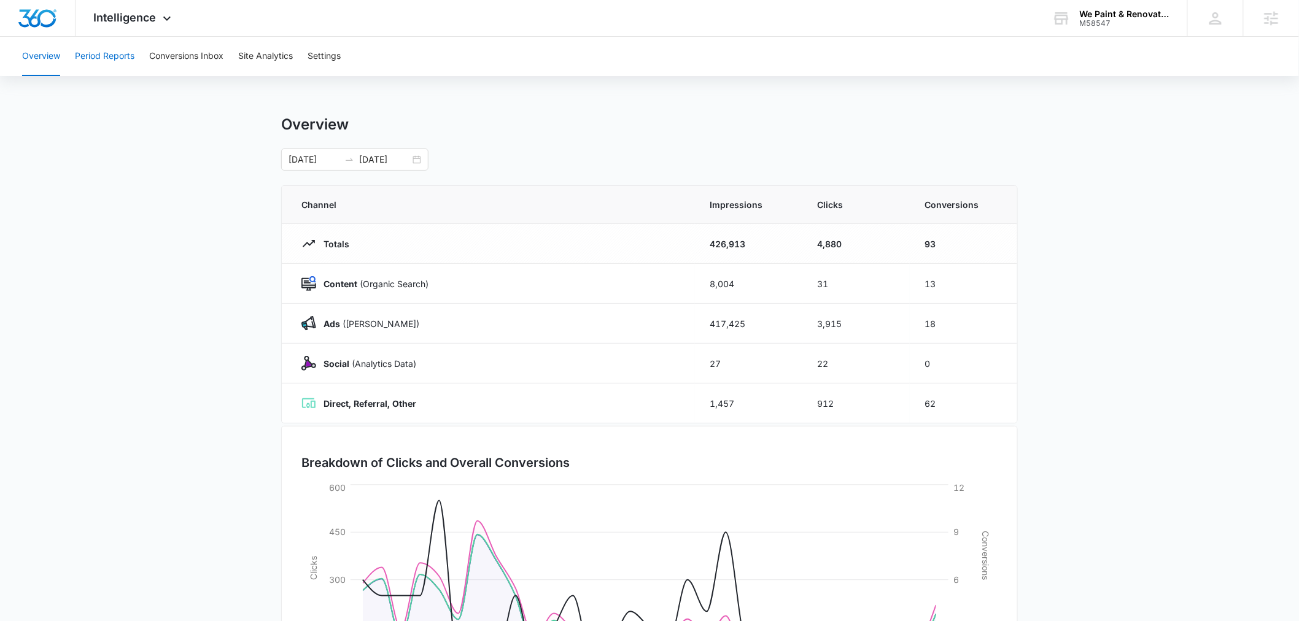
click at [114, 47] on button "Period Reports" at bounding box center [105, 56] width 60 height 39
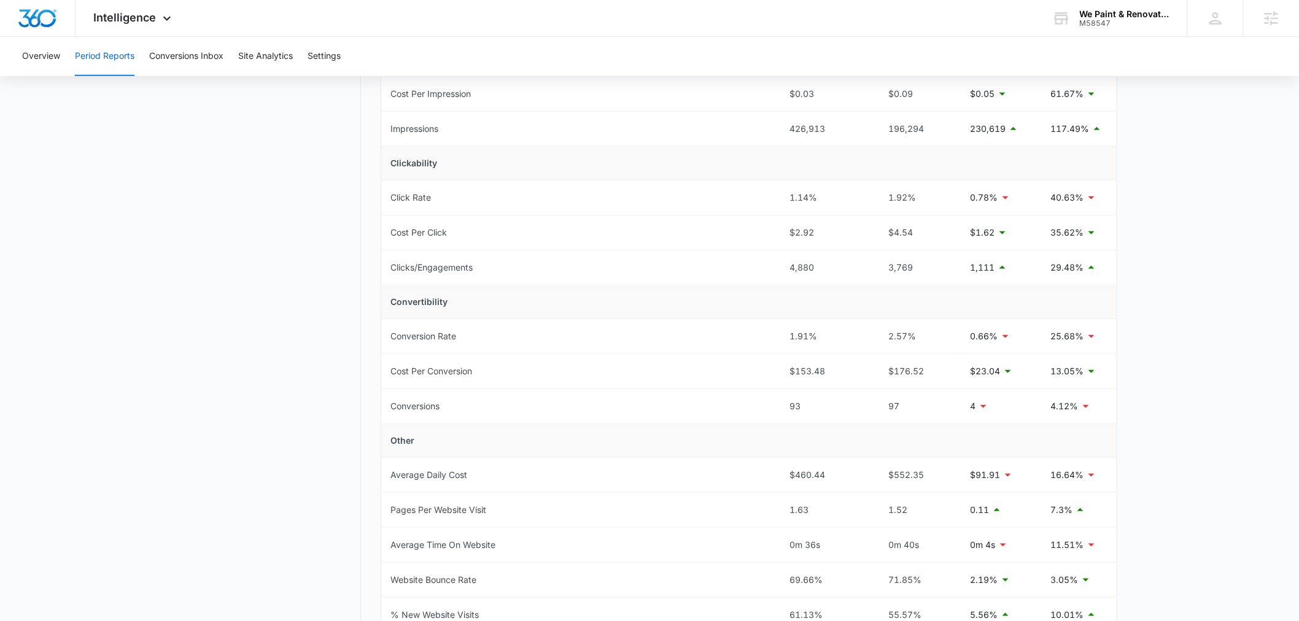
scroll to position [182, 0]
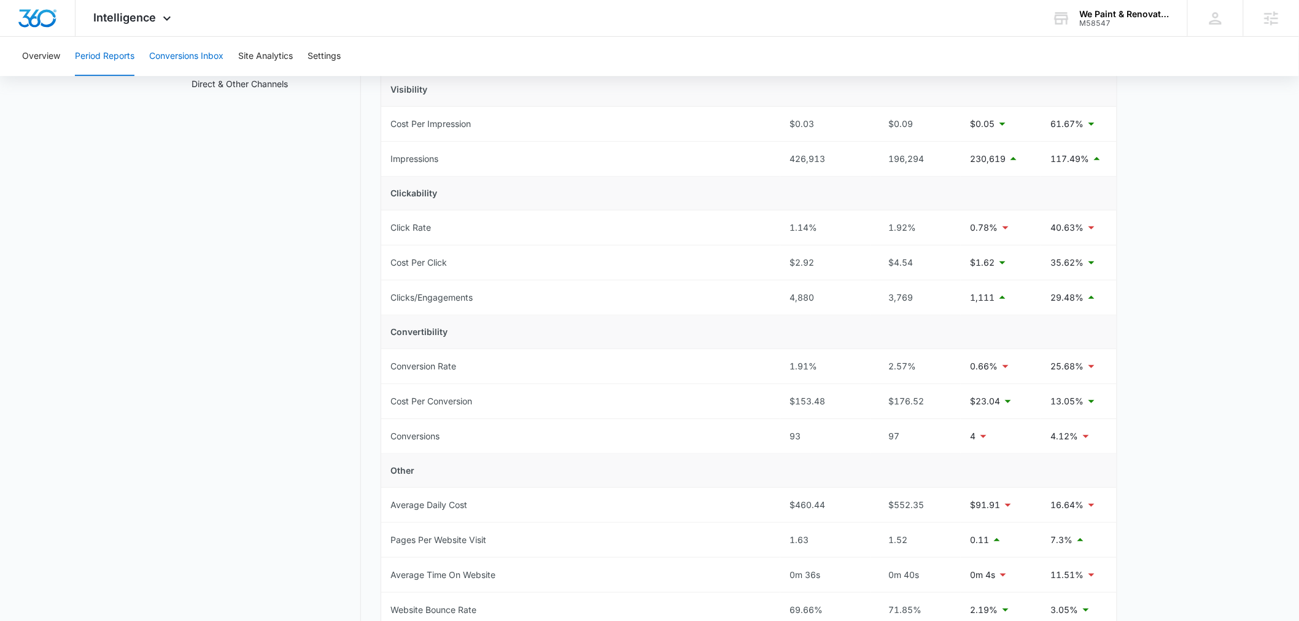
click at [187, 50] on button "Conversions Inbox" at bounding box center [186, 56] width 74 height 39
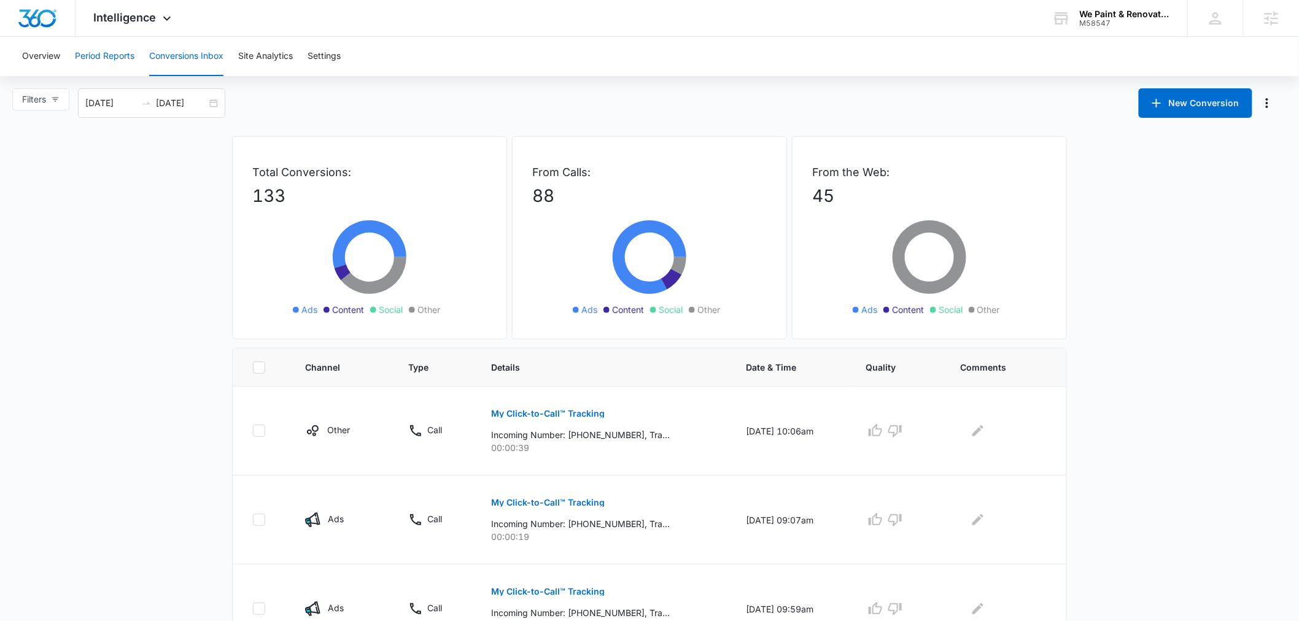
click at [113, 57] on button "Period Reports" at bounding box center [105, 56] width 60 height 39
